Goal: Book appointment/travel/reservation

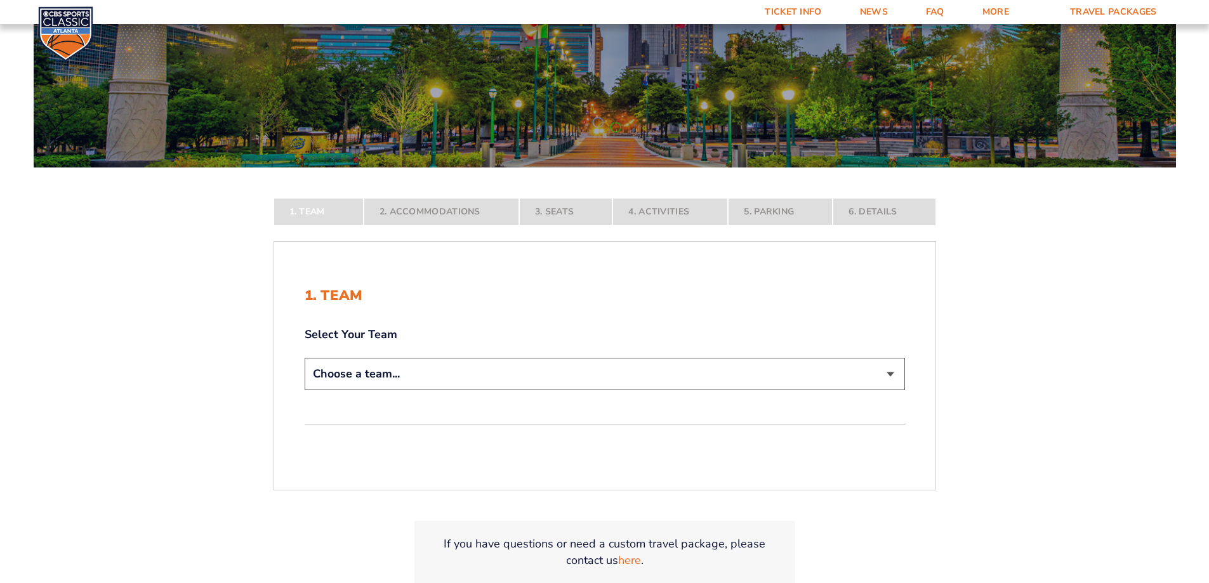
scroll to position [190, 0]
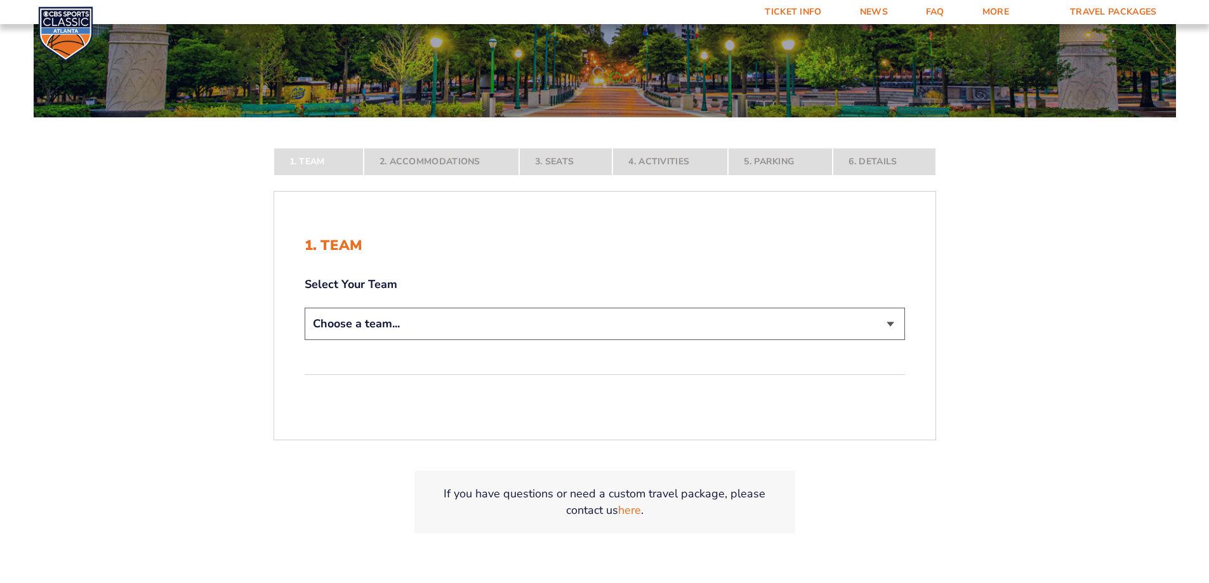
click at [395, 330] on select "Choose a team... [US_STATE] Wildcats [US_STATE] State Buckeyes [US_STATE] Tar H…" at bounding box center [605, 324] width 600 height 32
select select "12956"
click at [305, 340] on select "Choose a team... [US_STATE] Wildcats [US_STATE] State Buckeyes [US_STATE] Tar H…" at bounding box center [605, 324] width 600 height 32
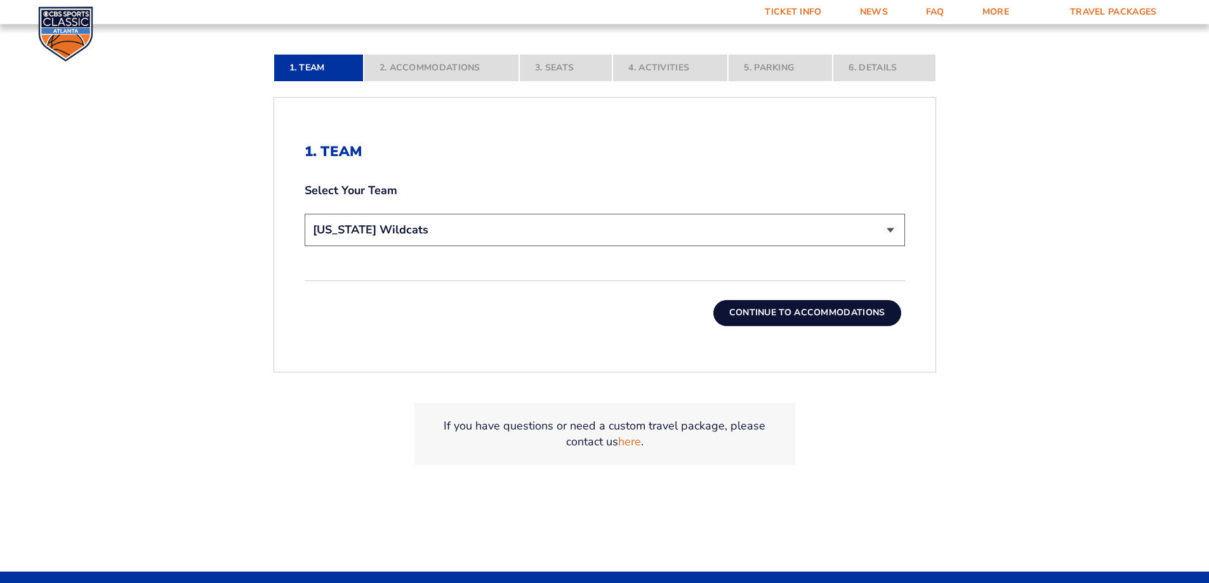
scroll to position [381, 0]
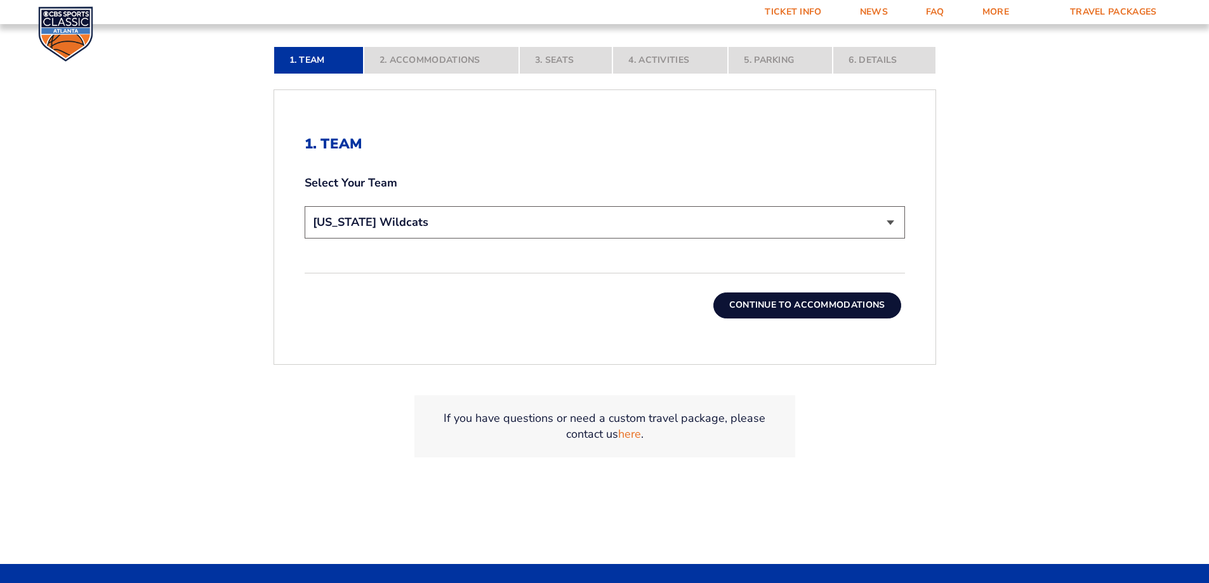
click at [801, 302] on button "Continue To Accommodations" at bounding box center [807, 304] width 188 height 25
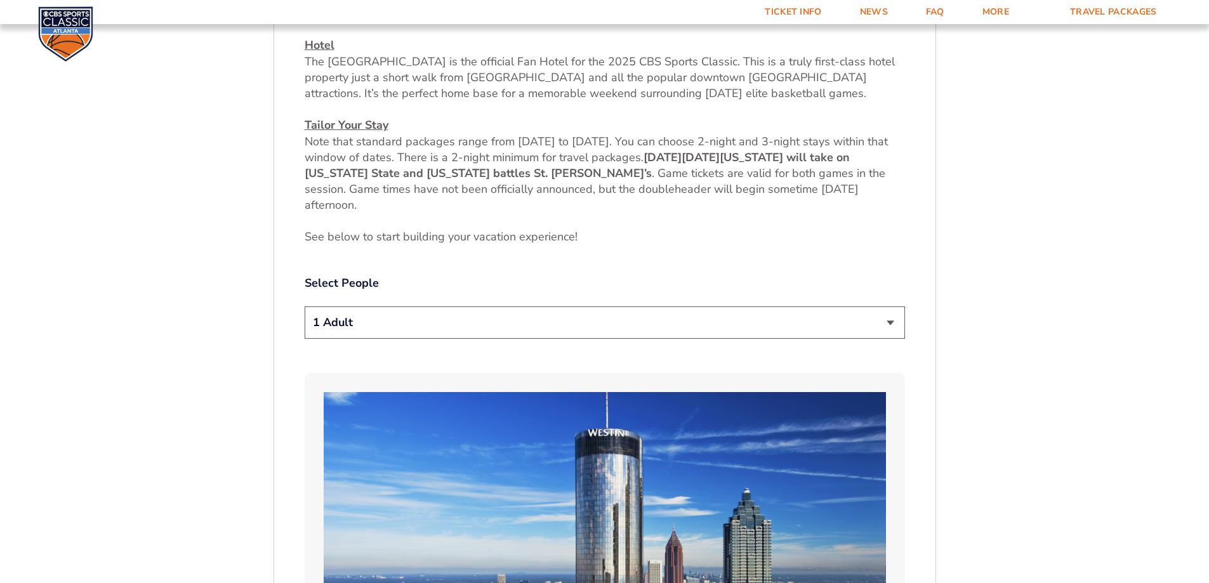
scroll to position [593, 0]
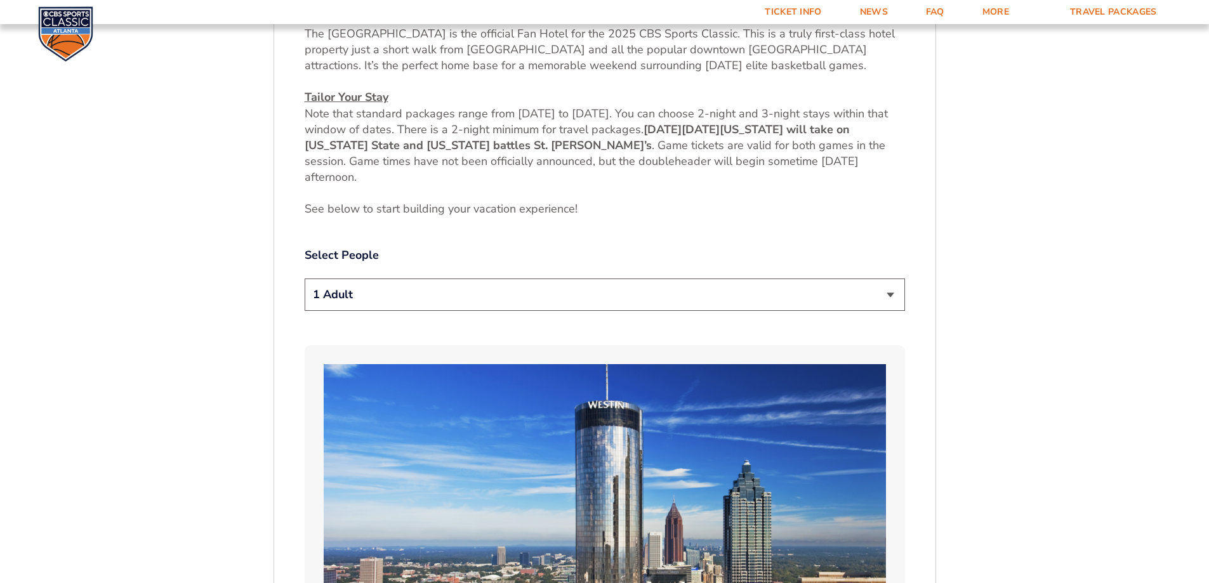
click at [408, 305] on select "1 Adult 2 Adults 3 Adults 4 Adults 2 Adults + 1 Child 2 Adults + 2 Children 2 A…" at bounding box center [605, 295] width 600 height 32
select select "2 Adults"
click at [305, 279] on select "1 Adult 2 Adults 3 Adults 4 Adults 2 Adults + 1 Child 2 Adults + 2 Children 2 A…" at bounding box center [605, 295] width 600 height 32
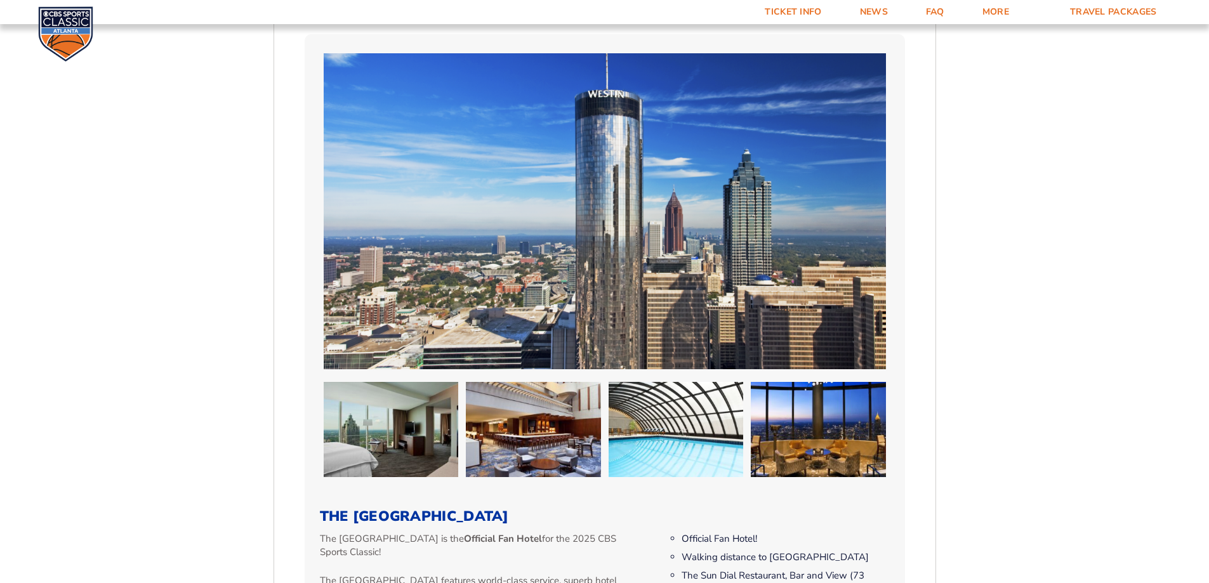
scroll to position [974, 0]
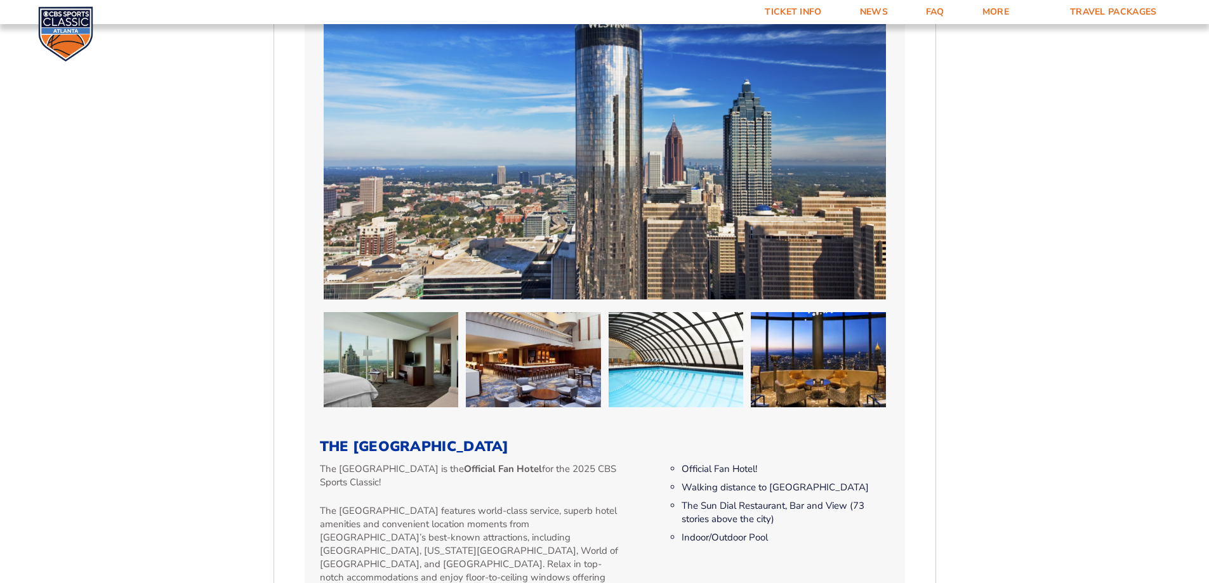
drag, startPoint x: 341, startPoint y: 470, endPoint x: 473, endPoint y: 472, distance: 131.3
click at [473, 472] on p "The [GEOGRAPHIC_DATA] is the Official Fan Hotel for the 2025 CBS Sports Classic!" at bounding box center [472, 476] width 304 height 27
copy p "[GEOGRAPHIC_DATA]"
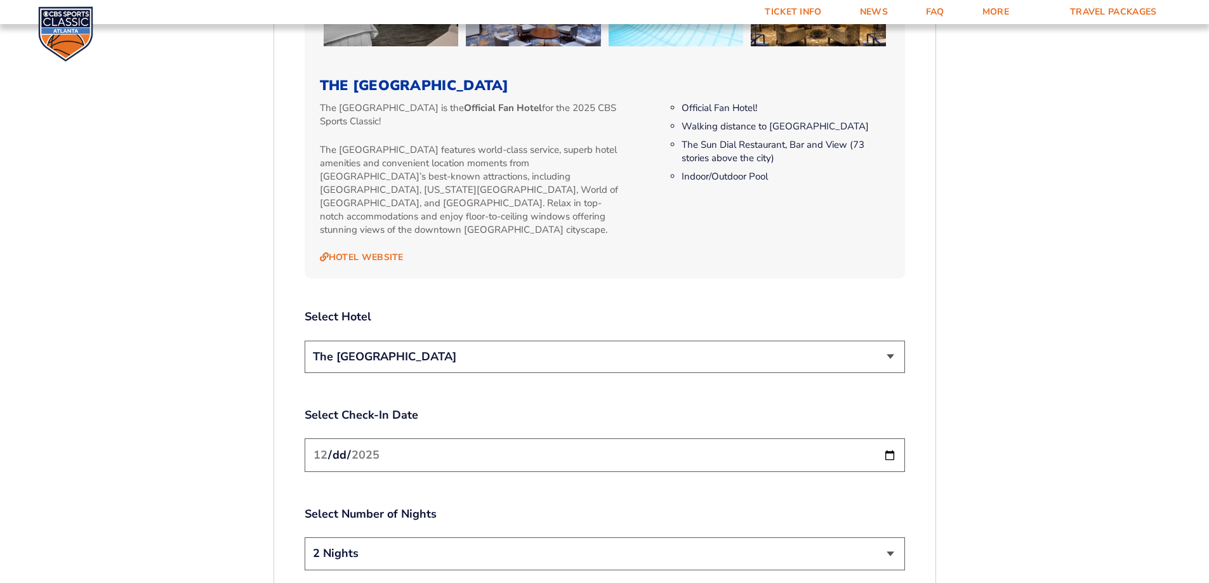
scroll to position [1355, 0]
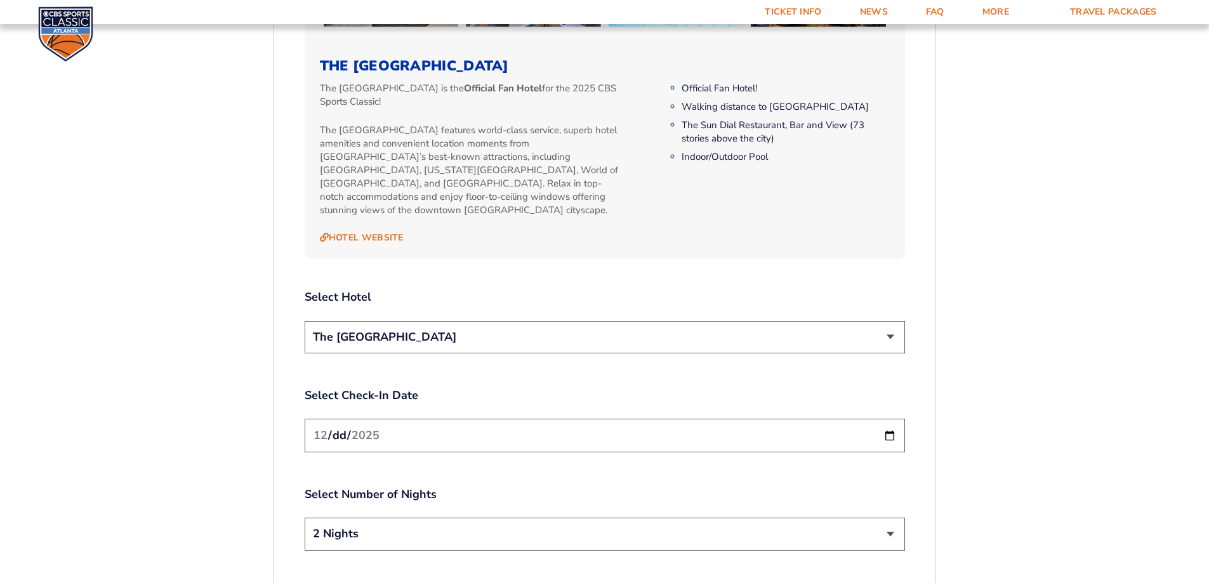
click at [509, 328] on select "The [GEOGRAPHIC_DATA]" at bounding box center [605, 337] width 600 height 32
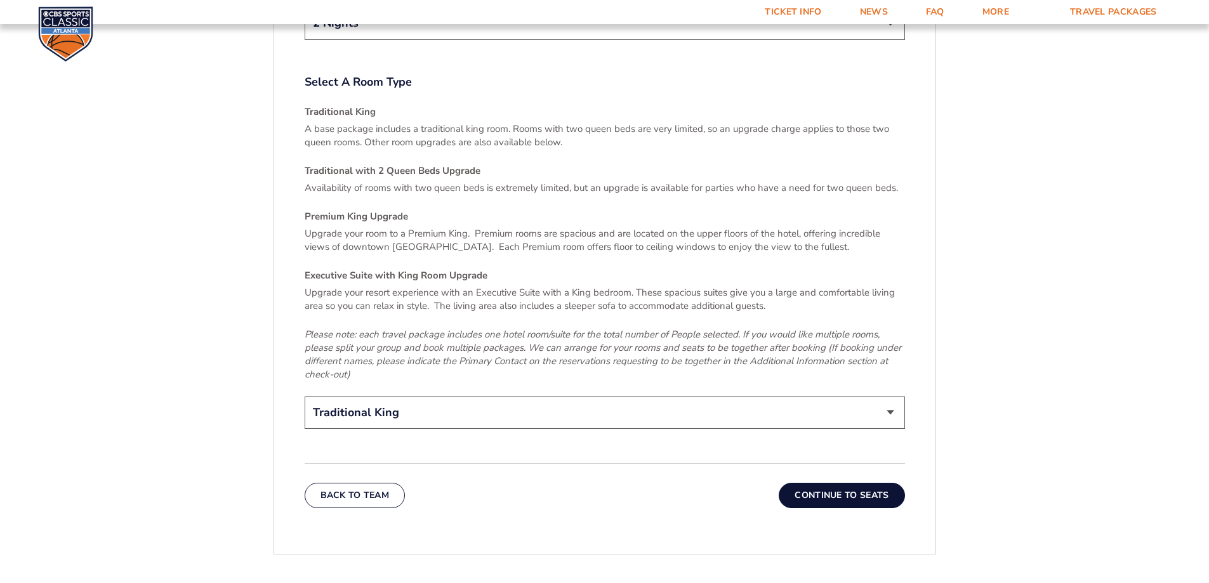
scroll to position [1926, 0]
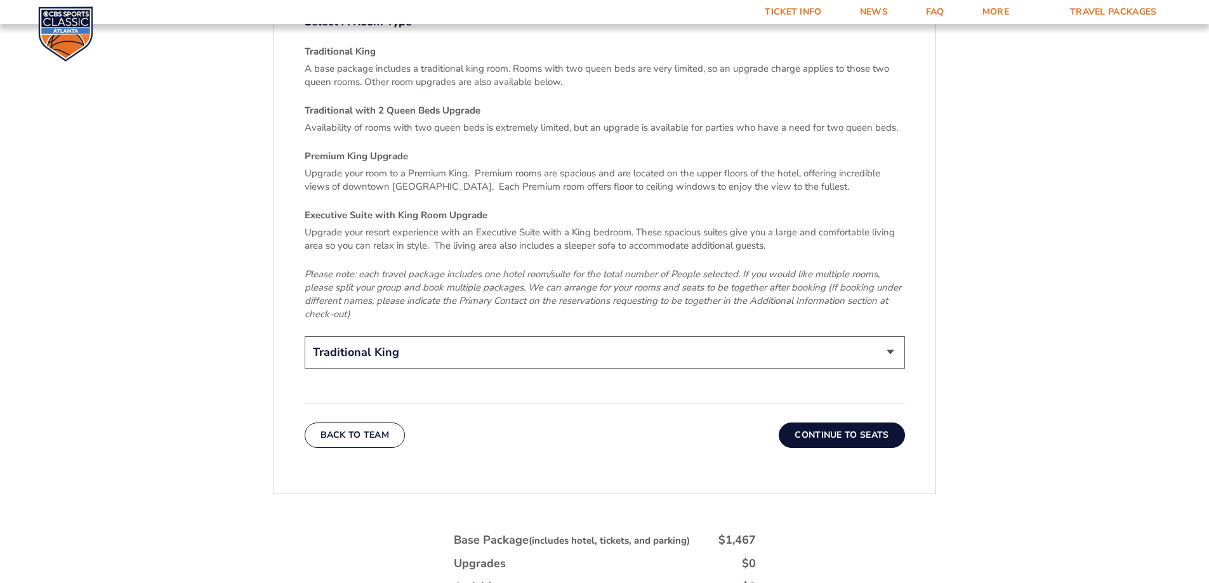
click at [376, 339] on select "Traditional King Traditional with 2 Queen Beds Upgrade (+$45 per night) Premium…" at bounding box center [605, 352] width 600 height 32
select select "Traditional with 2 Queen Beds Upgrade"
click at [305, 336] on select "Traditional King Traditional with 2 Queen Beds Upgrade (+$45 per night) Premium…" at bounding box center [605, 352] width 600 height 32
click at [826, 426] on button "Continue To Seats" at bounding box center [841, 435] width 126 height 25
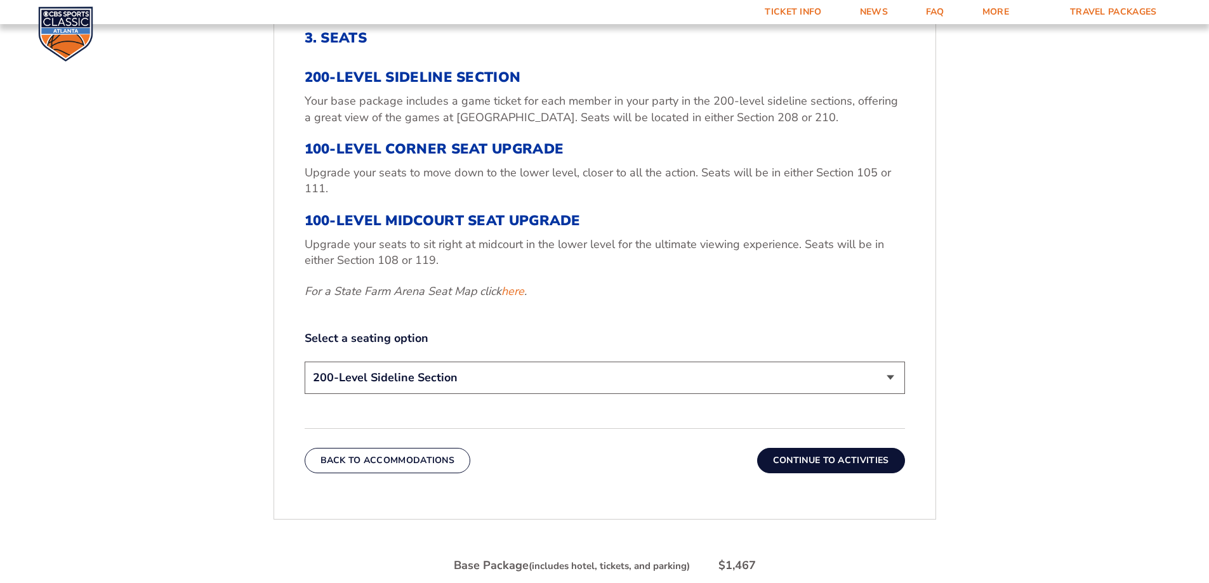
scroll to position [466, 0]
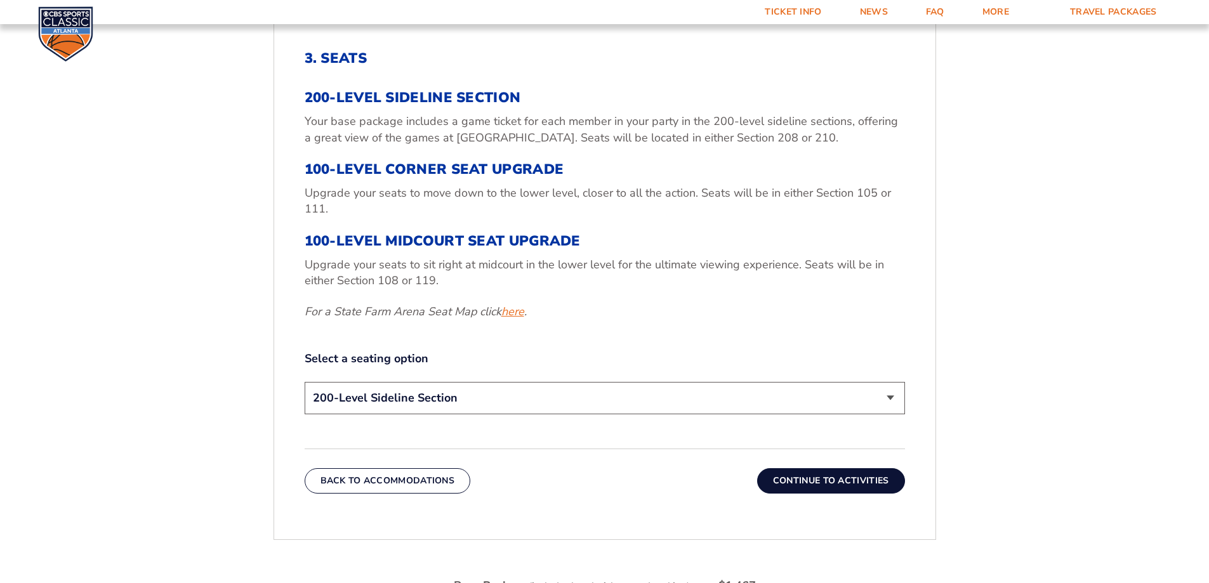
click at [511, 312] on link "here" at bounding box center [512, 312] width 23 height 16
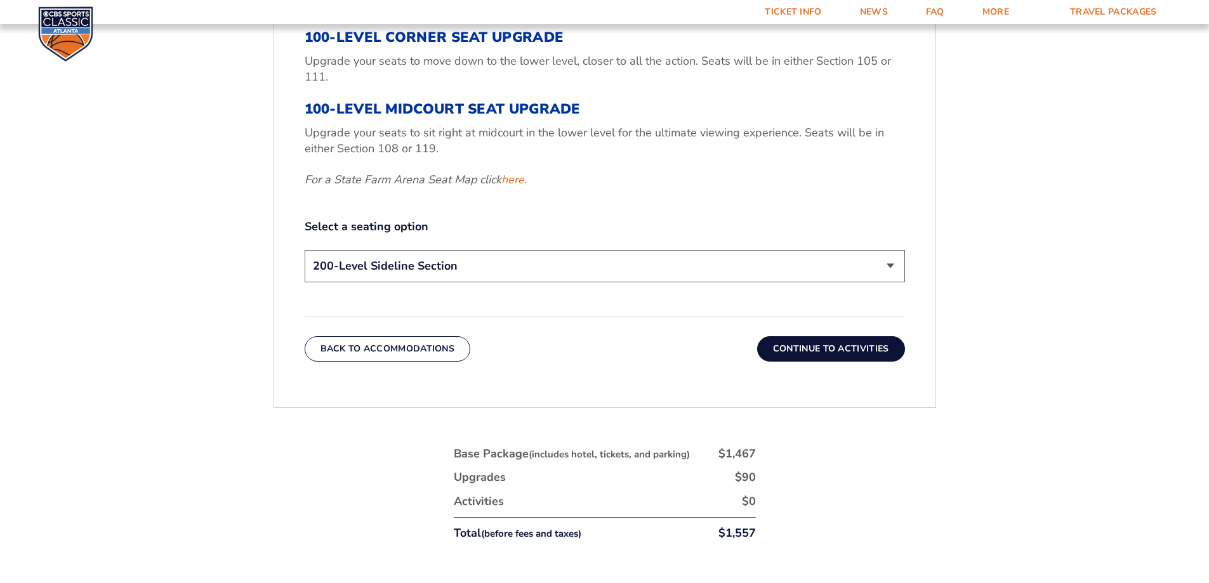
scroll to position [657, 0]
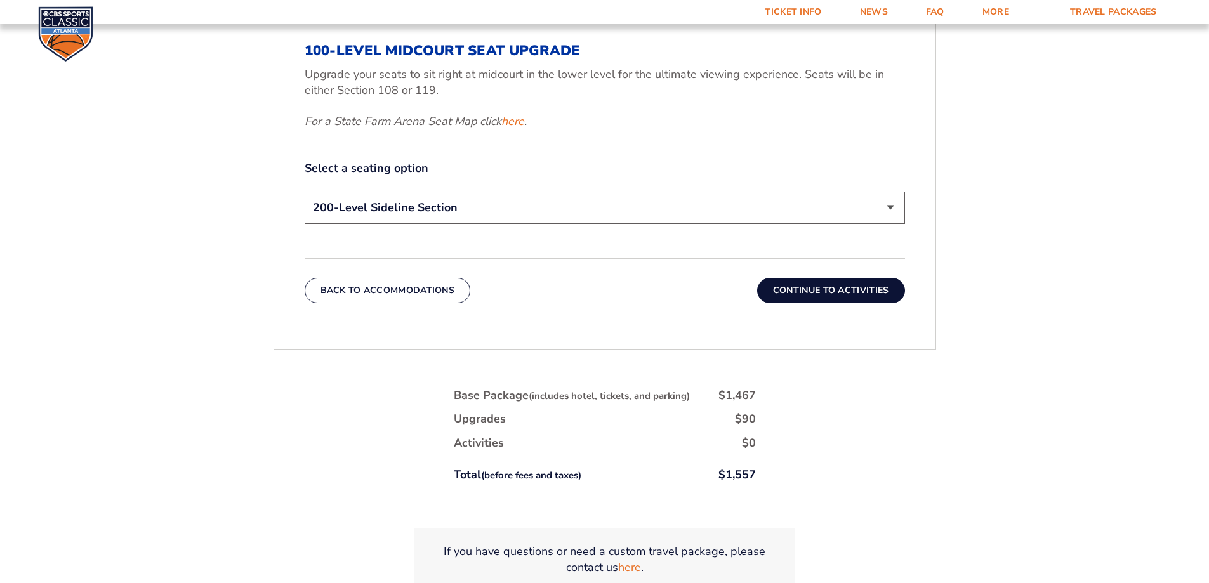
click at [810, 206] on select "200-Level Sideline Section 100-Level Corner Seat Upgrade (+$120 per person) 100…" at bounding box center [605, 208] width 600 height 32
click at [305, 192] on select "200-Level Sideline Section 100-Level Corner Seat Upgrade (+$120 per person) 100…" at bounding box center [605, 208] width 600 height 32
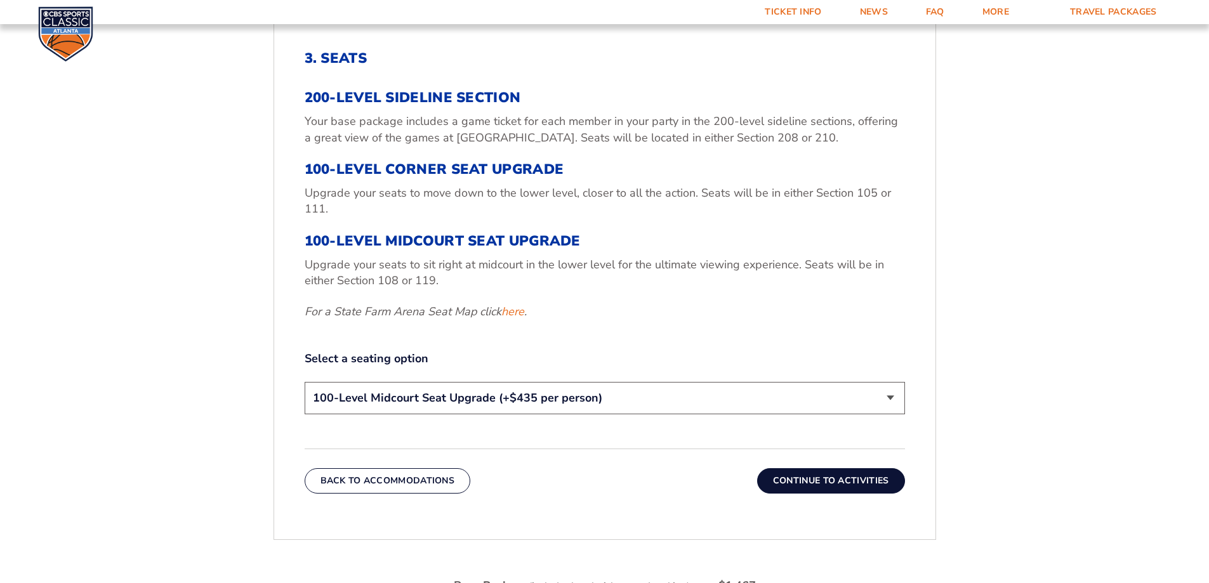
scroll to position [530, 0]
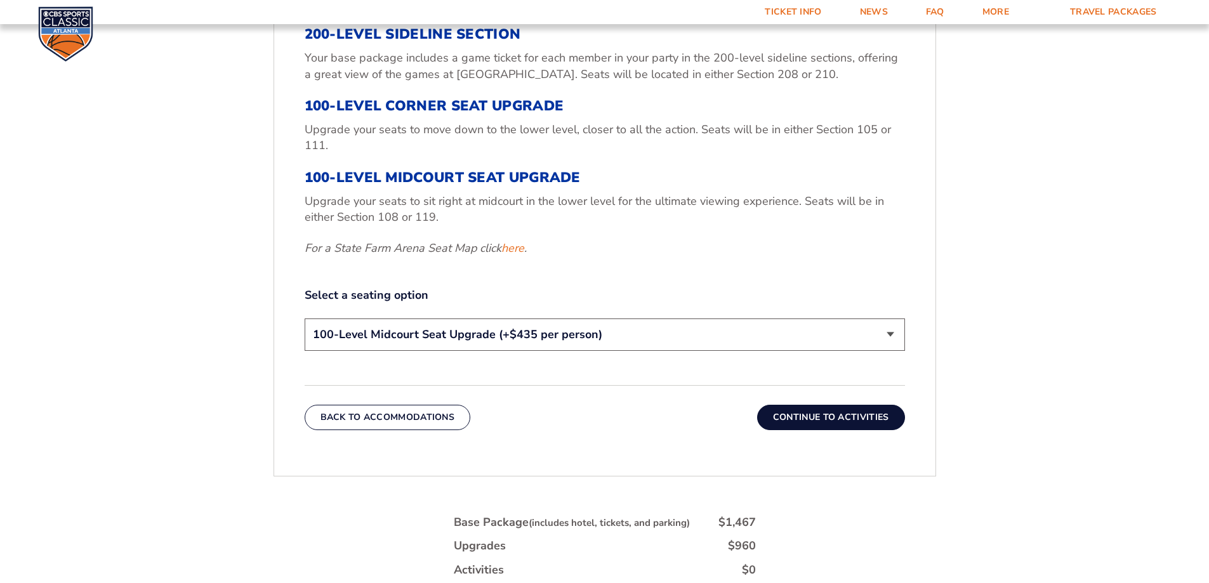
click at [452, 336] on select "200-Level Sideline Section 100-Level Corner Seat Upgrade (+$120 per person) 100…" at bounding box center [605, 334] width 600 height 32
select select "200-Level Sideline Section"
click at [305, 318] on select "200-Level Sideline Section 100-Level Corner Seat Upgrade (+$120 per person) 100…" at bounding box center [605, 334] width 600 height 32
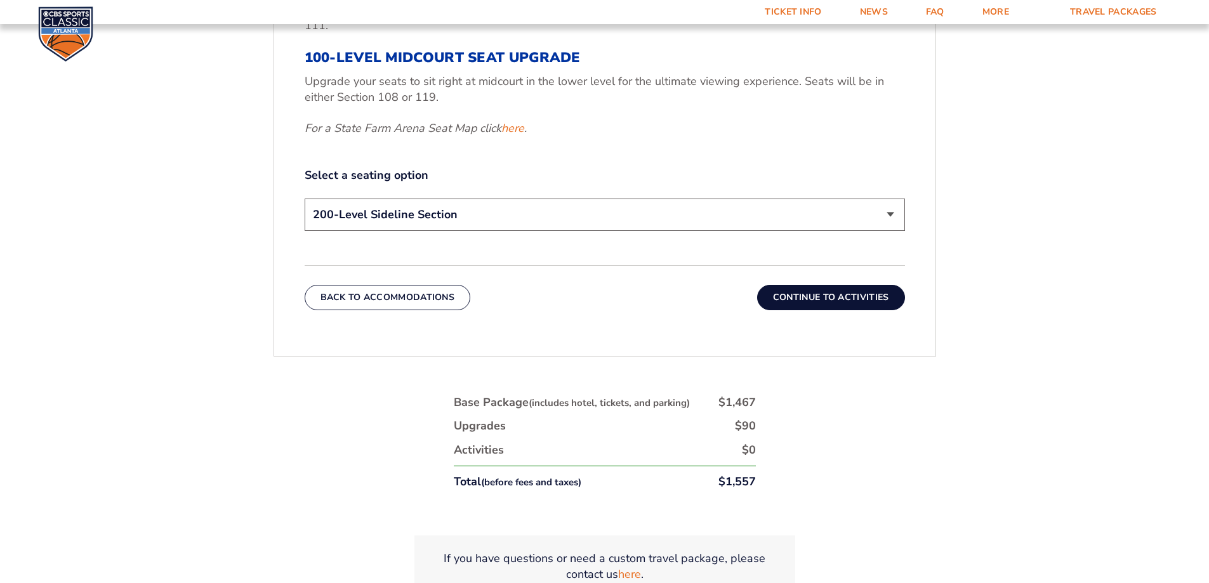
scroll to position [657, 0]
